Goal: Information Seeking & Learning: Check status

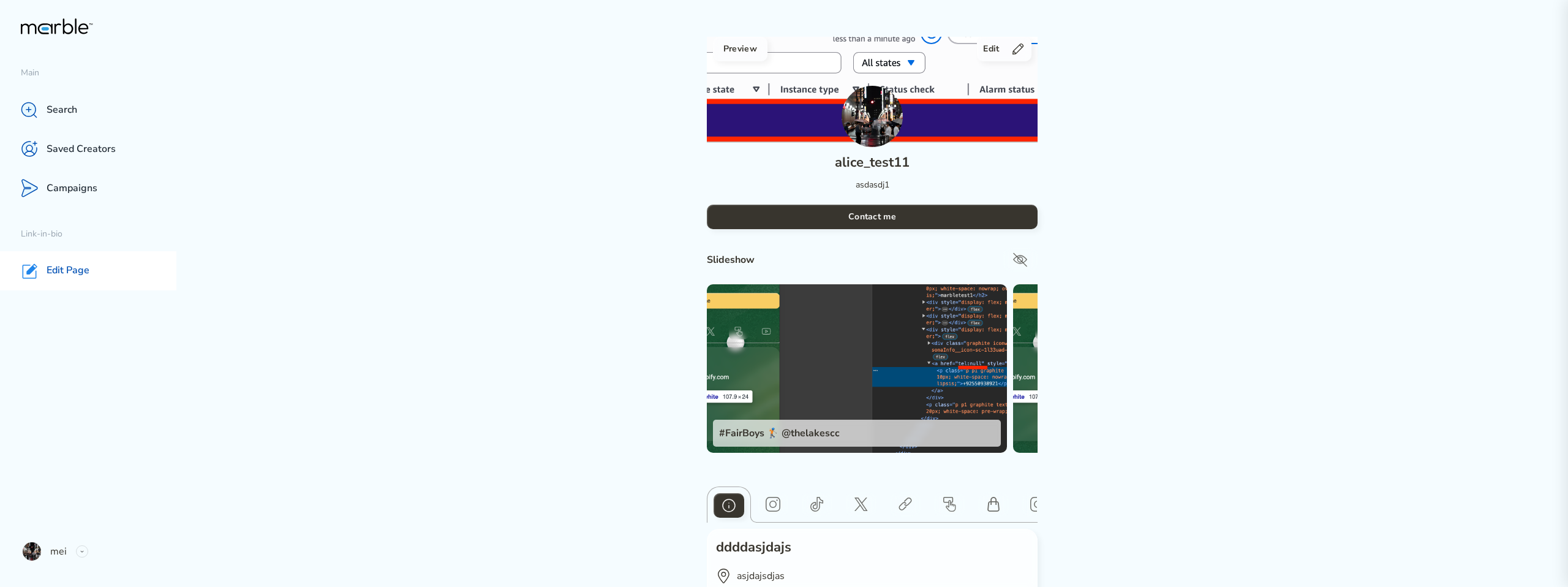
click at [493, 167] on div "Preview Edit alice_test11 asdasdj1 Contact me Slideshow #FairBoys 🏌🏻 @thelakesc…" at bounding box center [872, 346] width 851 height 620
click at [83, 182] on p "Campaigns" at bounding box center [71, 188] width 51 height 13
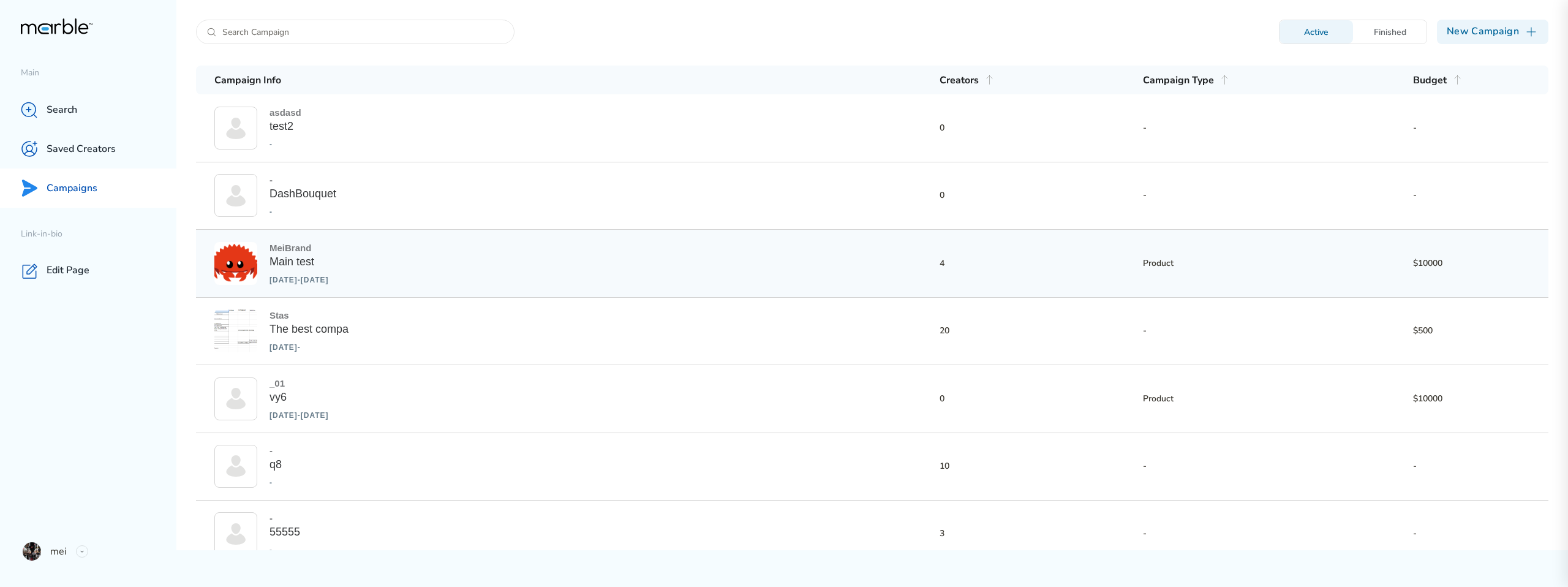
click at [439, 251] on div "MeiBrand Main test [DATE] - [DATE] 4 Product $10000" at bounding box center [872, 263] width 1352 height 67
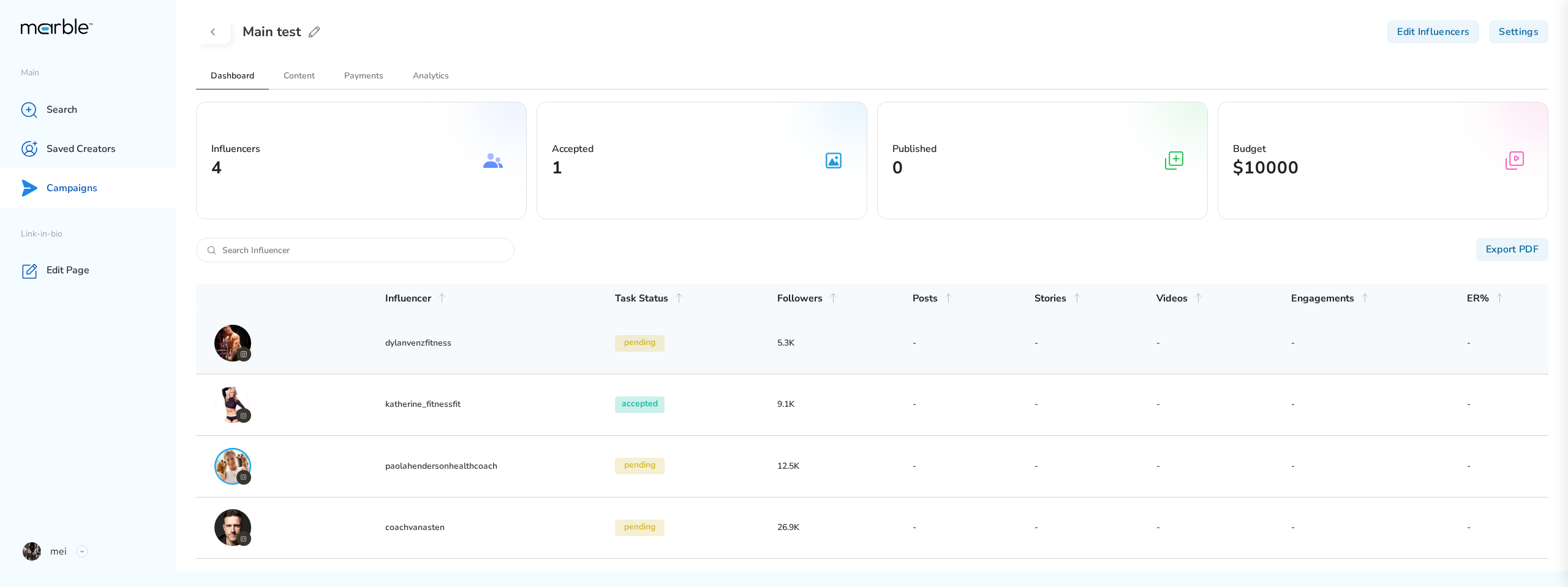
click at [883, 339] on h3 "5.3K" at bounding box center [845, 343] width 136 height 15
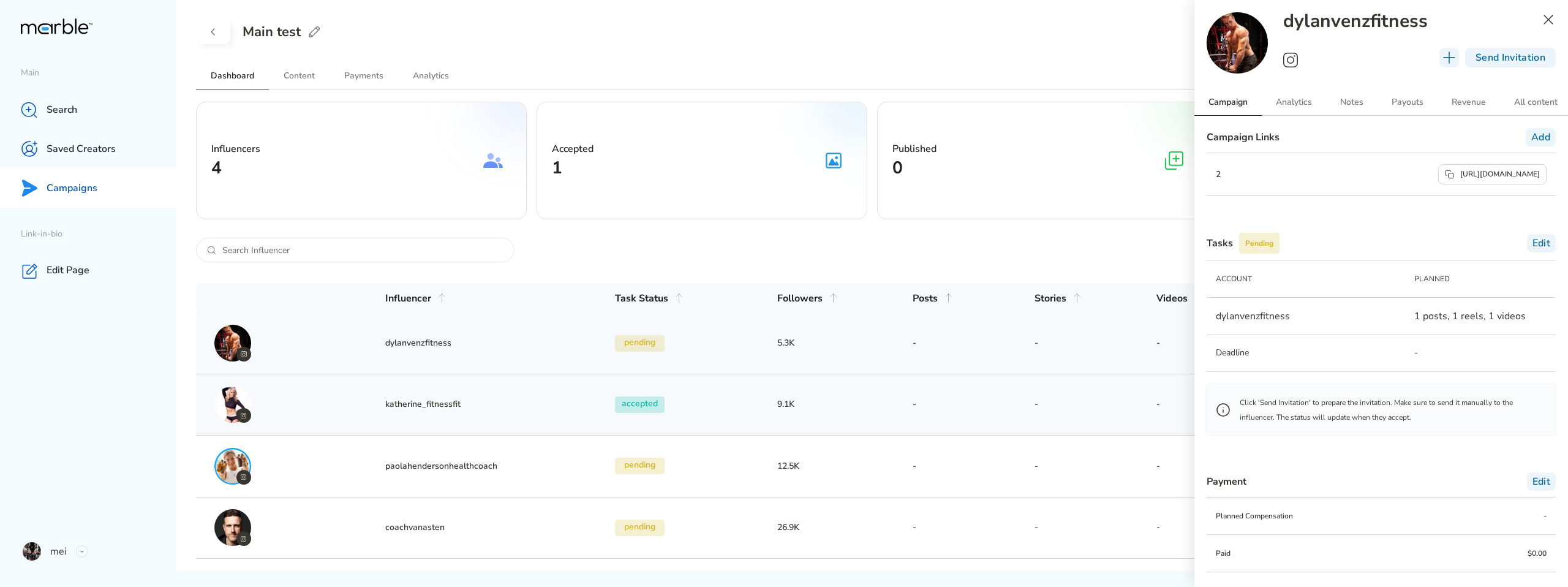
click at [965, 408] on h3 "-" at bounding box center [974, 404] width 122 height 15
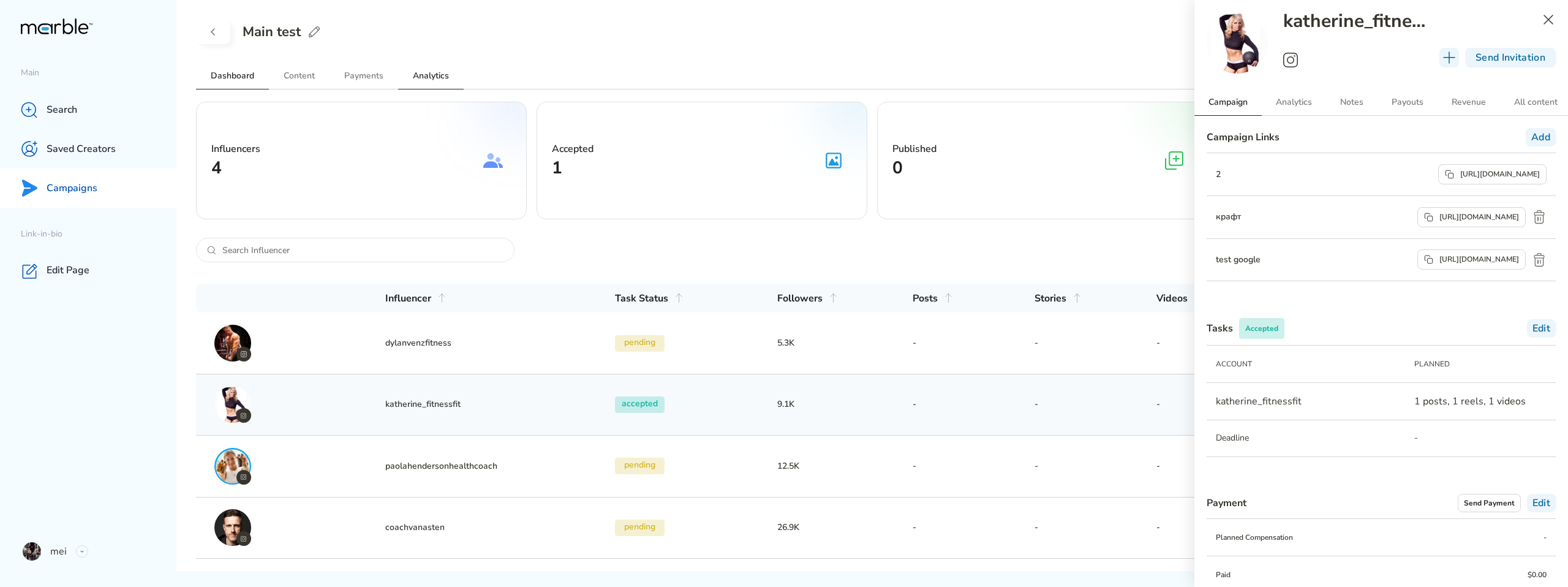
click at [433, 78] on h2 "Analytics" at bounding box center [430, 75] width 66 height 26
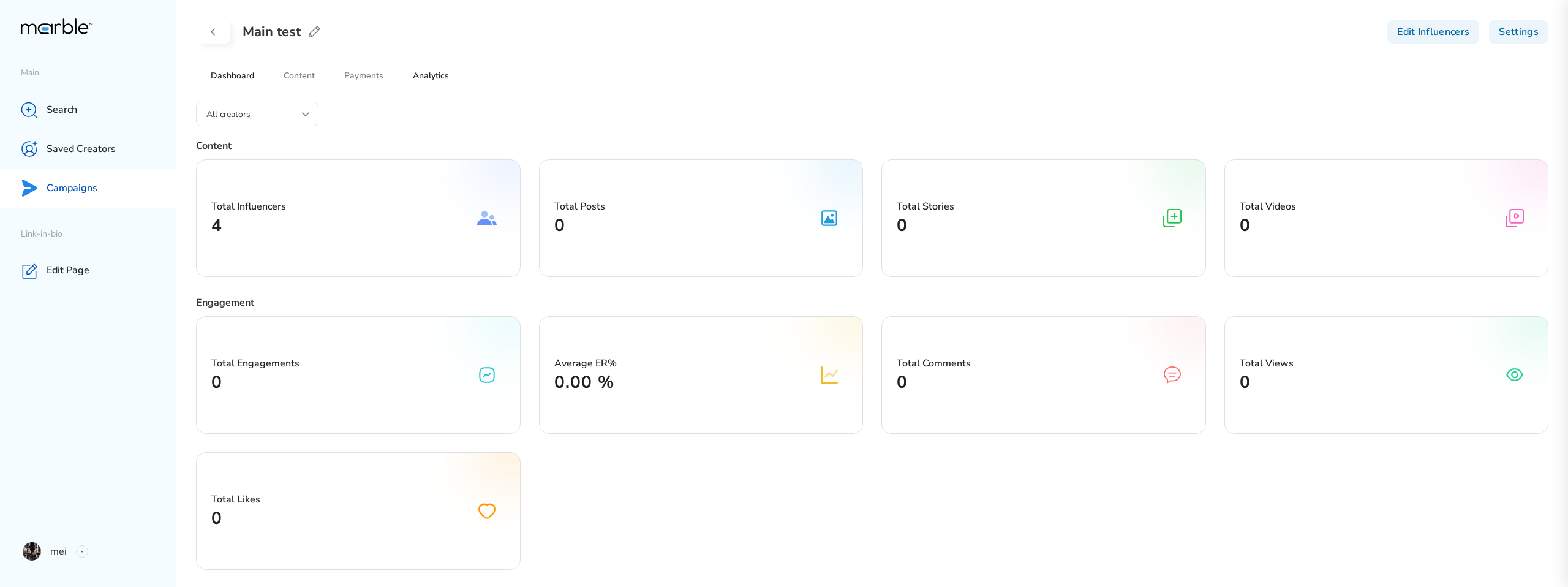
click at [225, 72] on h2 "Dashboard" at bounding box center [232, 75] width 73 height 26
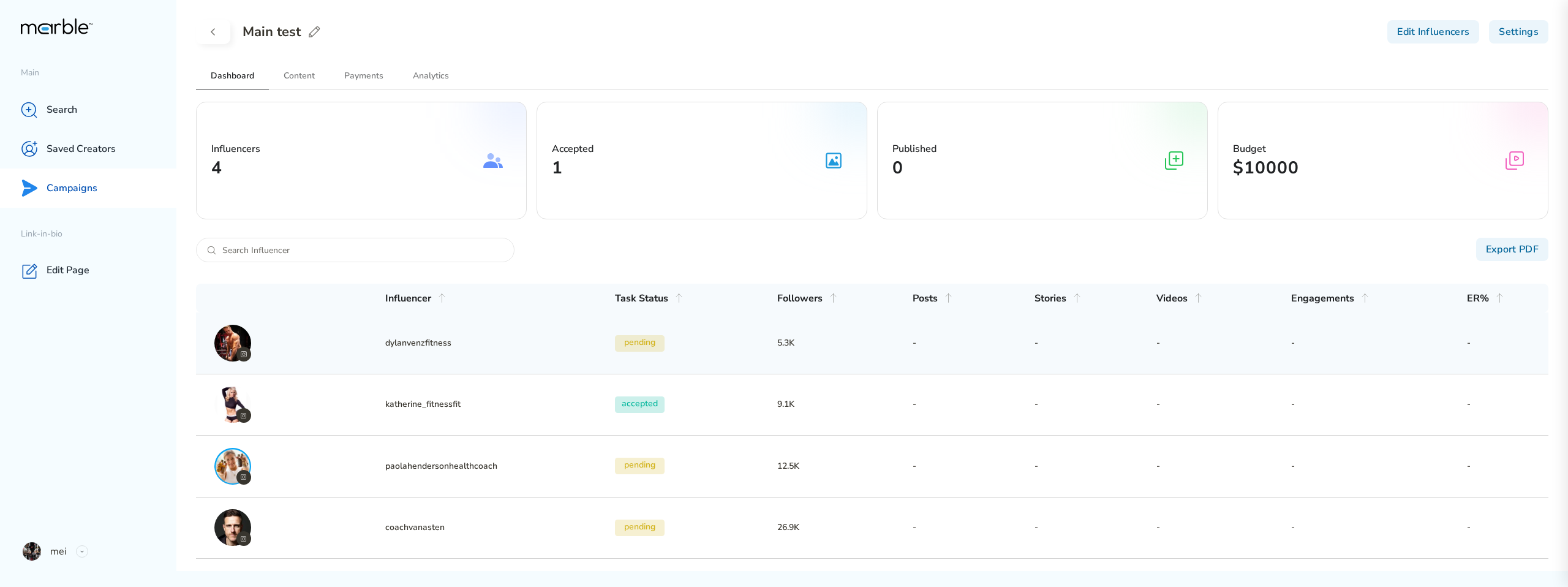
click at [716, 359] on div "dylanvenzfitness pending 5.3K - - - - -" at bounding box center [872, 343] width 1352 height 62
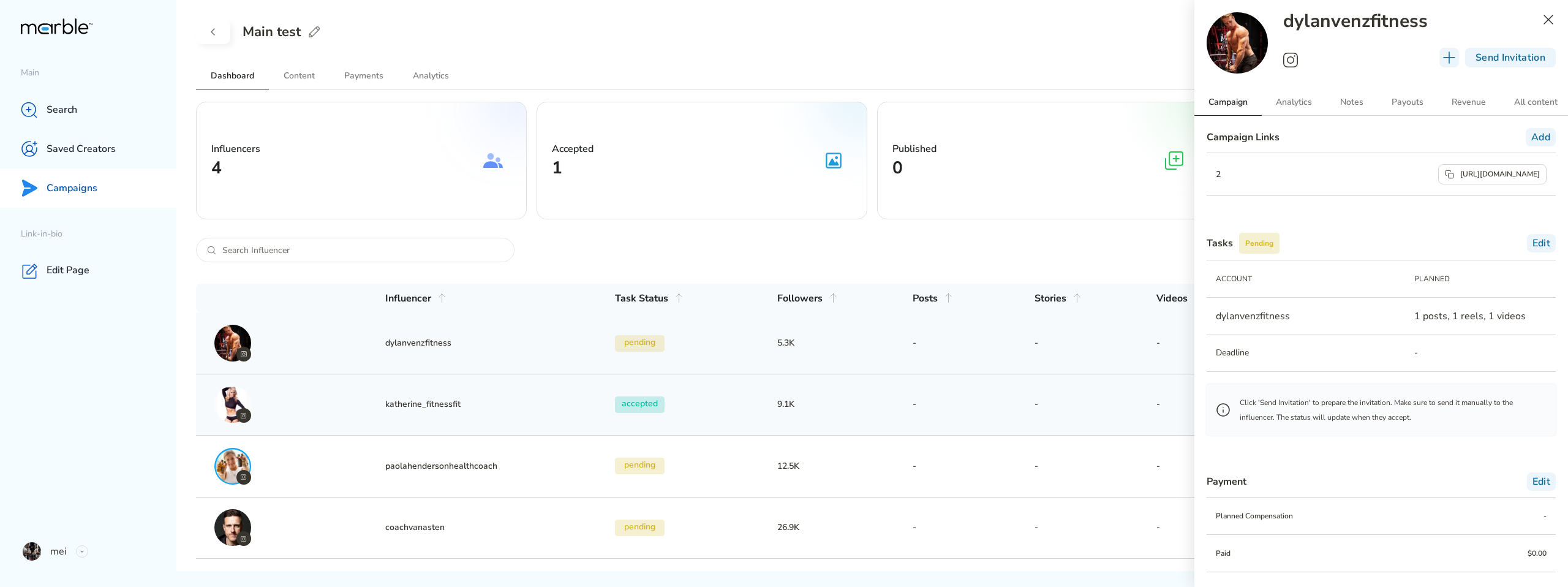
click at [956, 401] on h3 "-" at bounding box center [974, 404] width 122 height 15
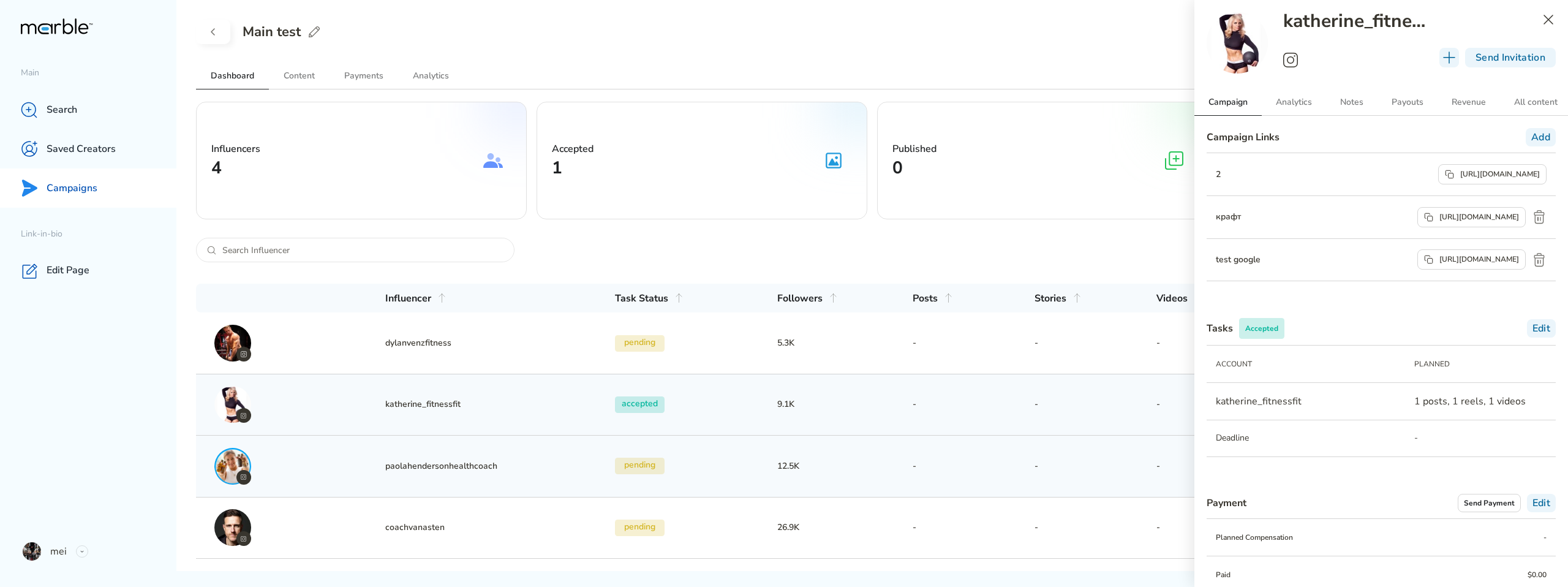
click at [970, 459] on h3 "-" at bounding box center [974, 466] width 122 height 15
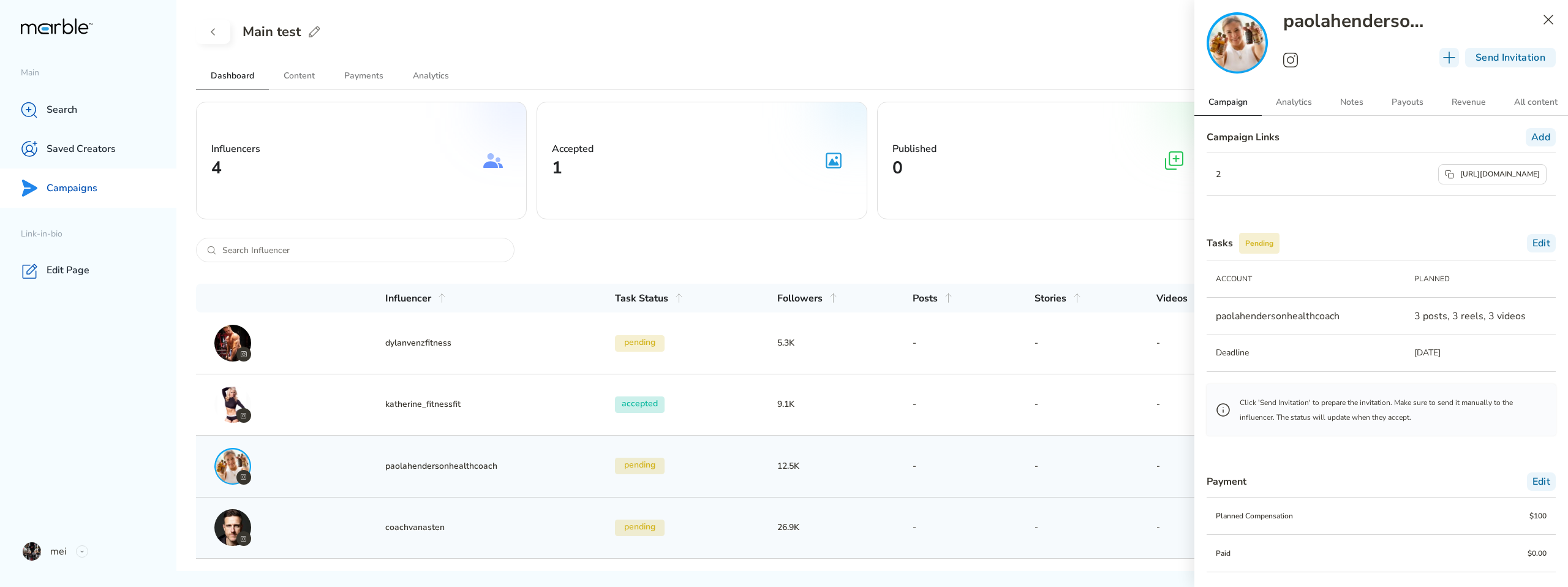
click at [972, 516] on div "coachvanasten pending 26.9K - - - - -" at bounding box center [872, 527] width 1352 height 62
